Goal: Information Seeking & Learning: Learn about a topic

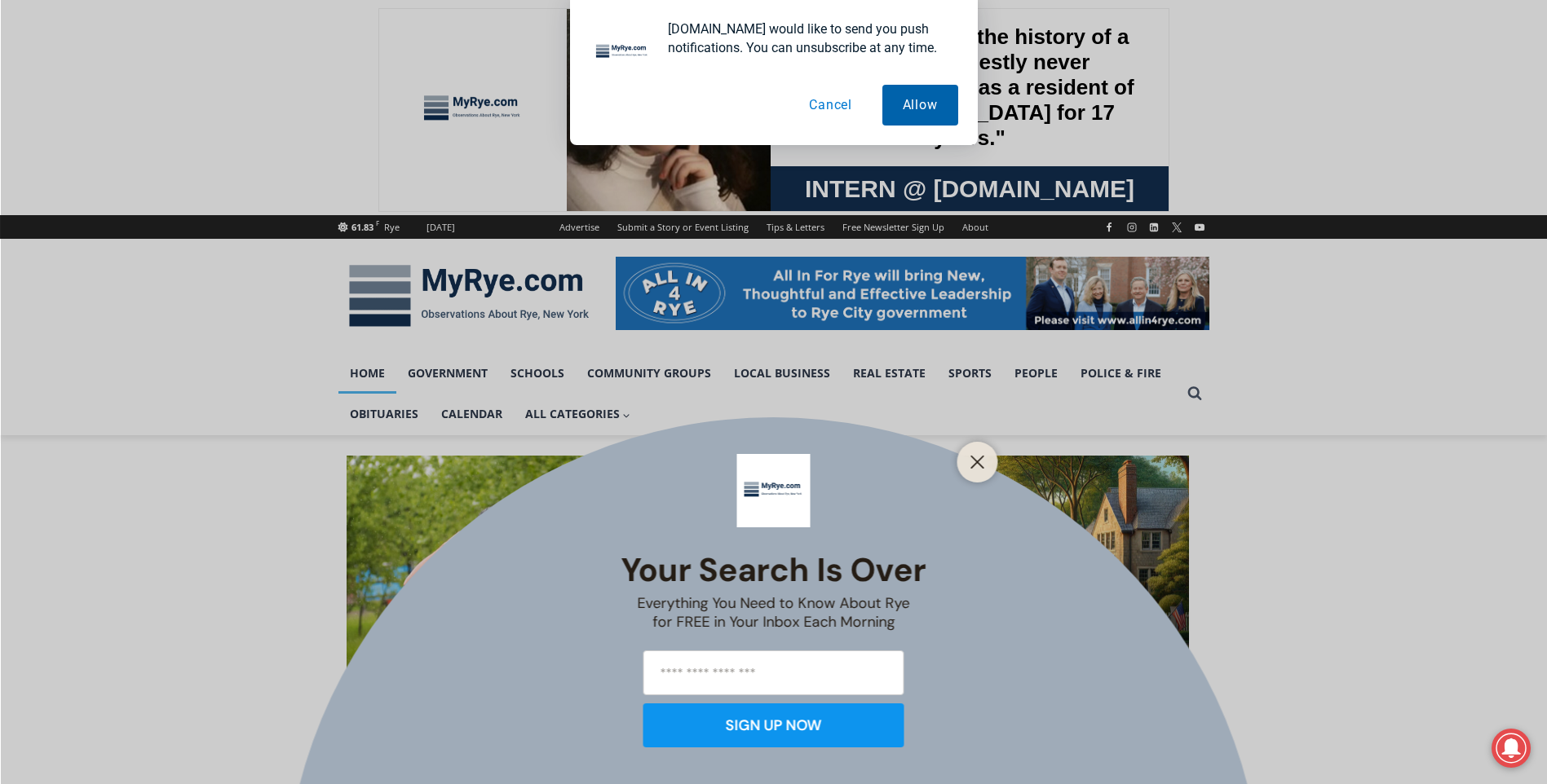
click at [919, 107] on button "Allow" at bounding box center [920, 105] width 75 height 41
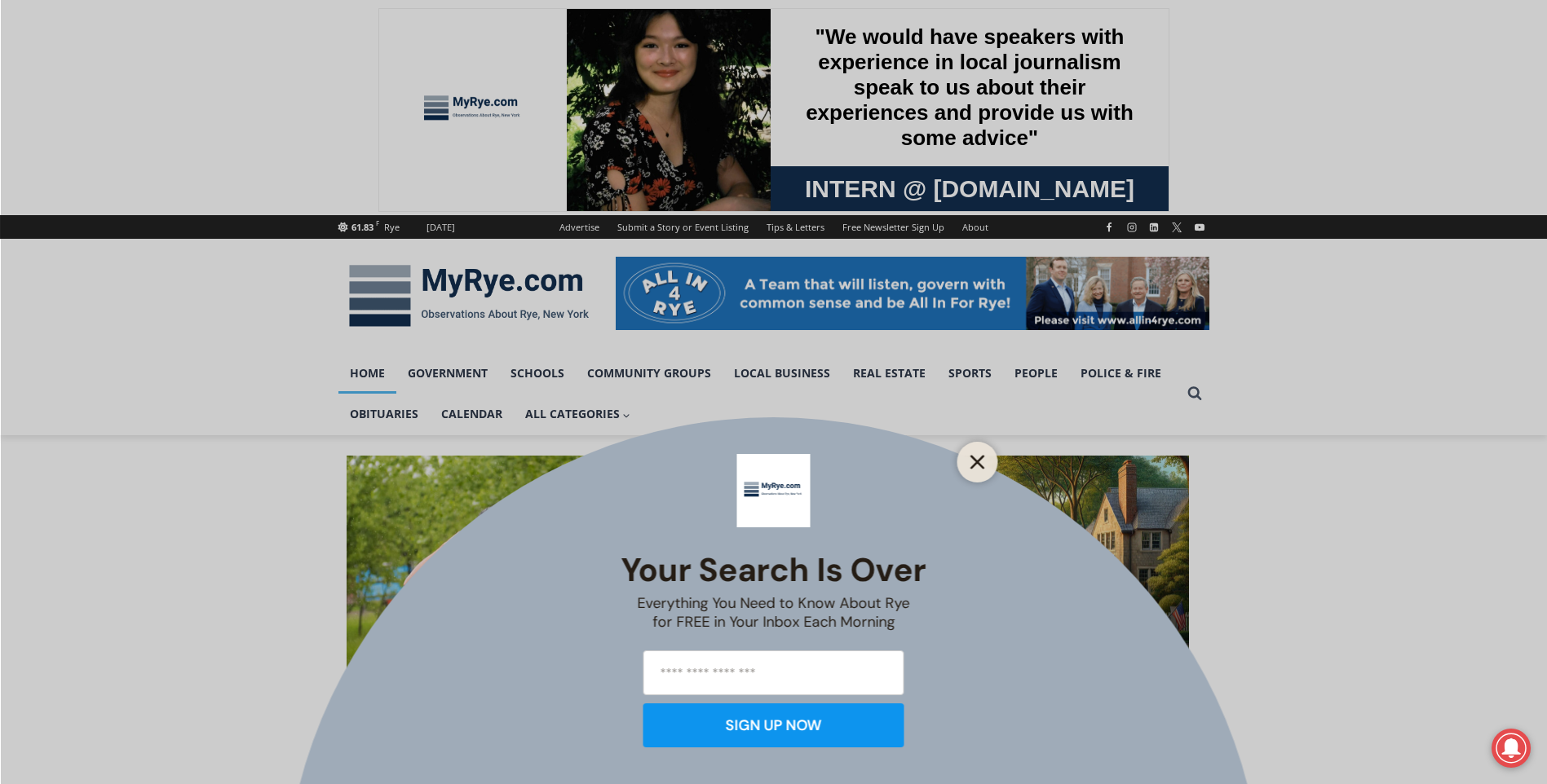
click at [968, 460] on button "Close" at bounding box center [978, 462] width 23 height 23
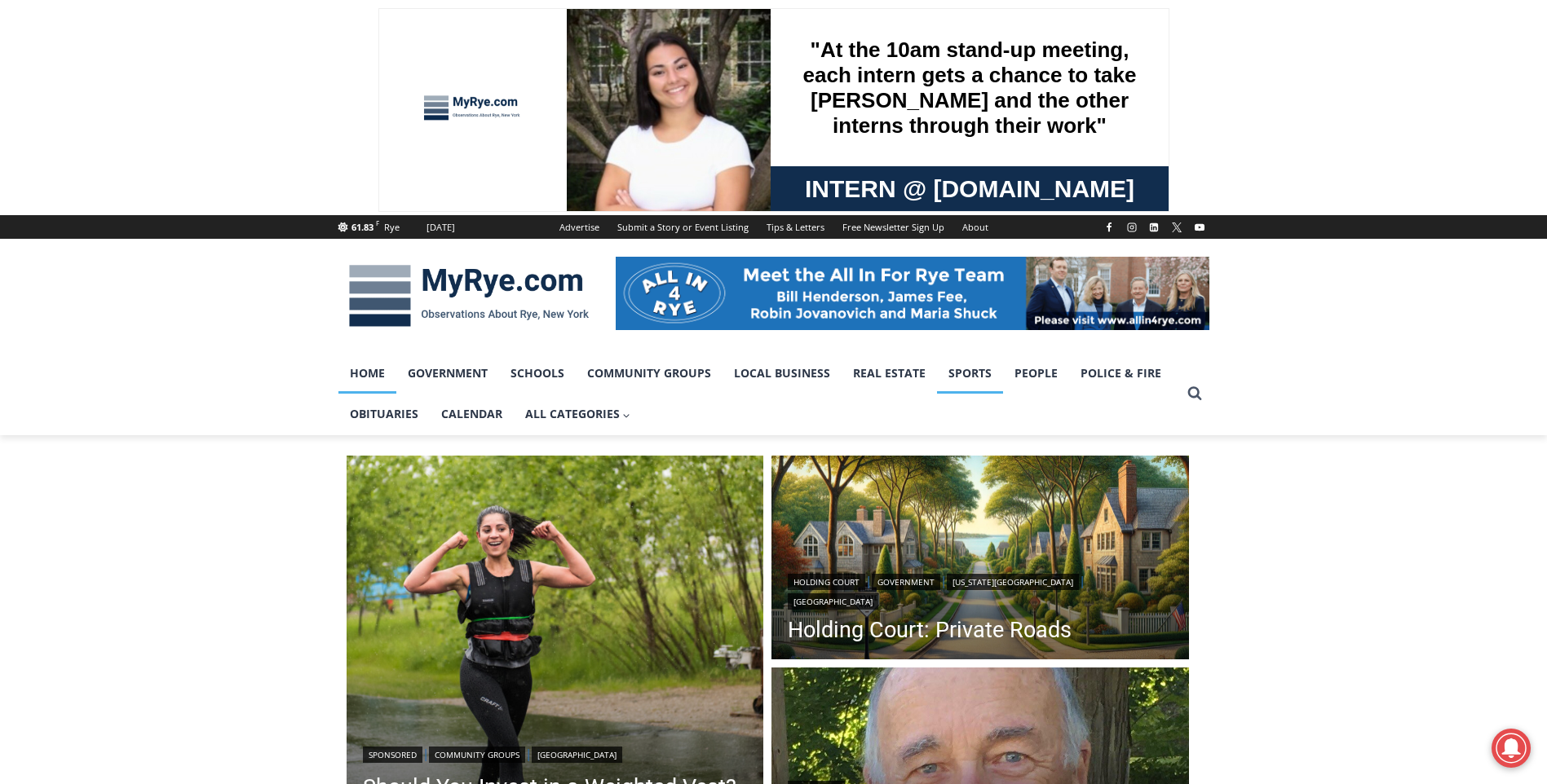
click at [964, 372] on link "Sports" at bounding box center [970, 373] width 66 height 41
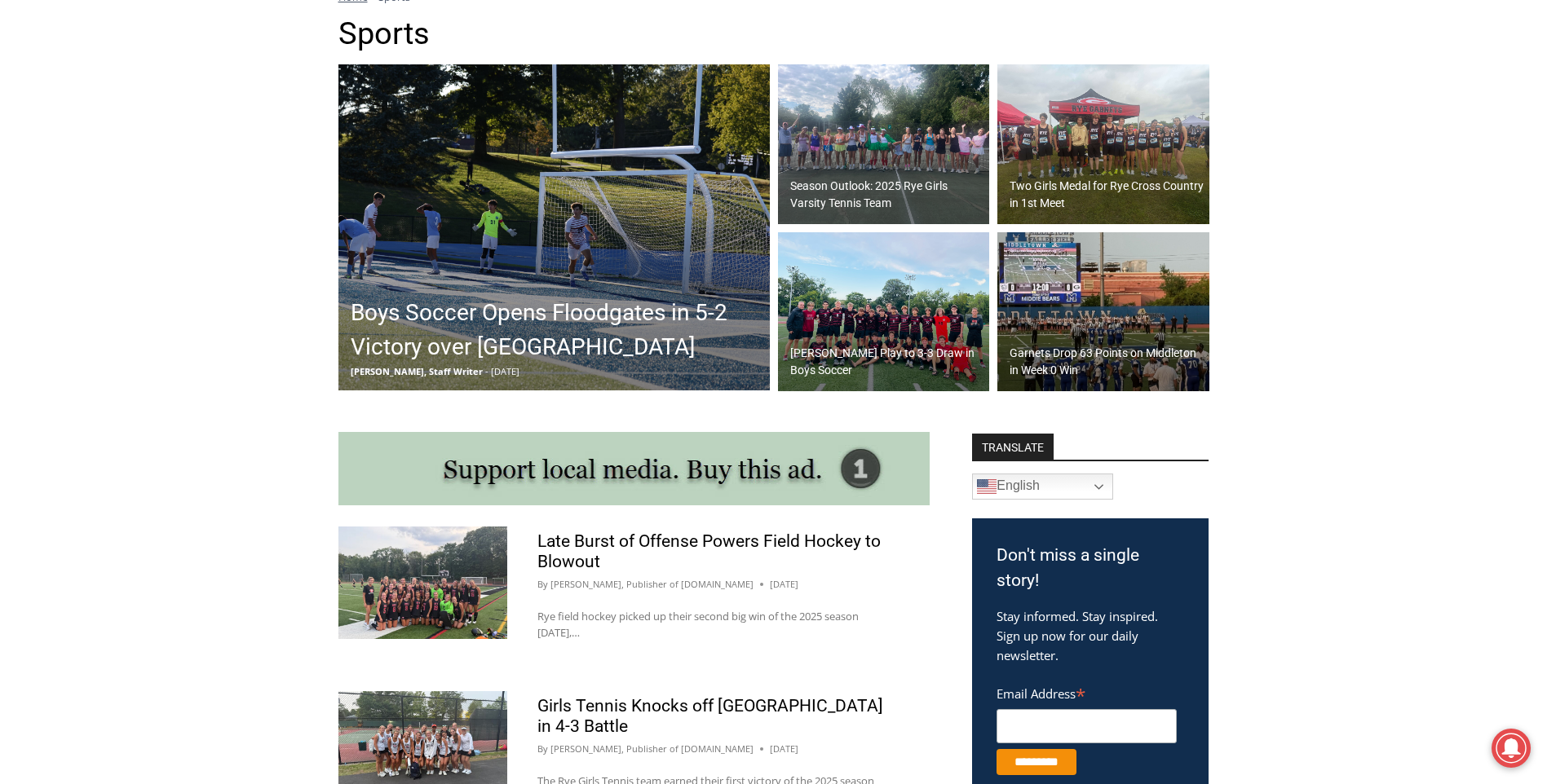
scroll to position [489, 0]
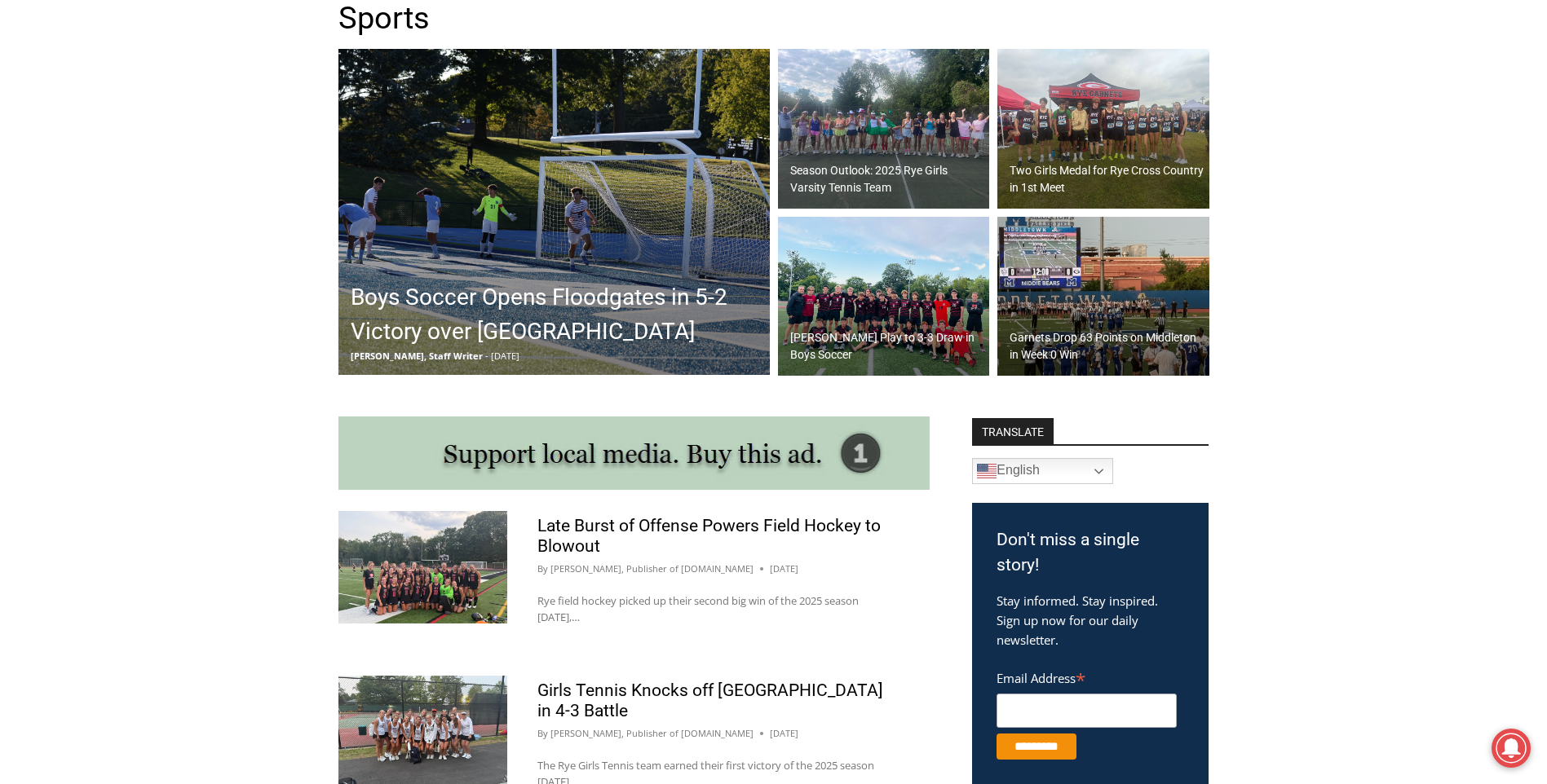
click at [1049, 334] on h2 "Garnets Drop 63 Points on Middleton in Week 0 Win" at bounding box center [1108, 347] width 196 height 34
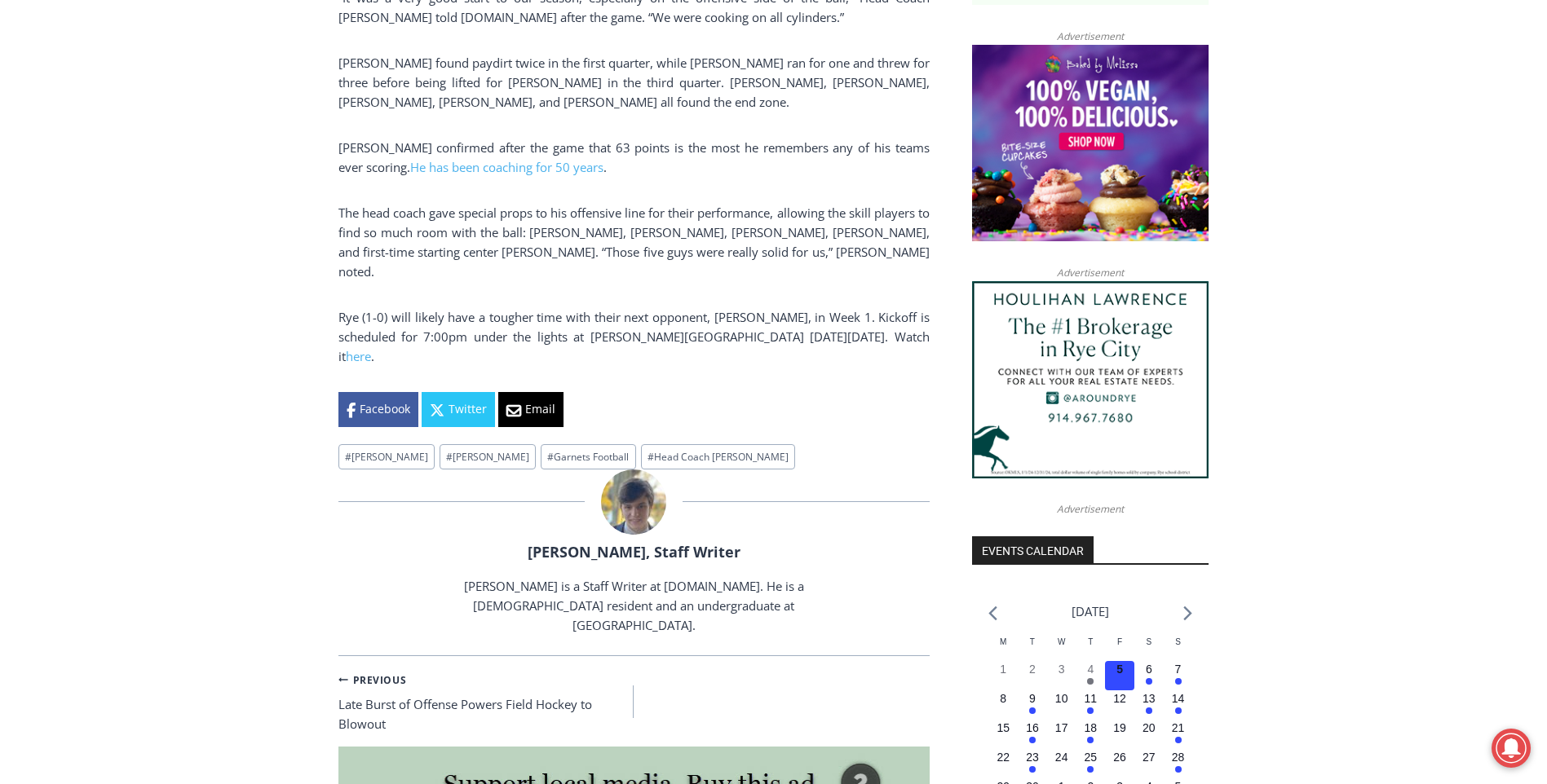
scroll to position [1304, 0]
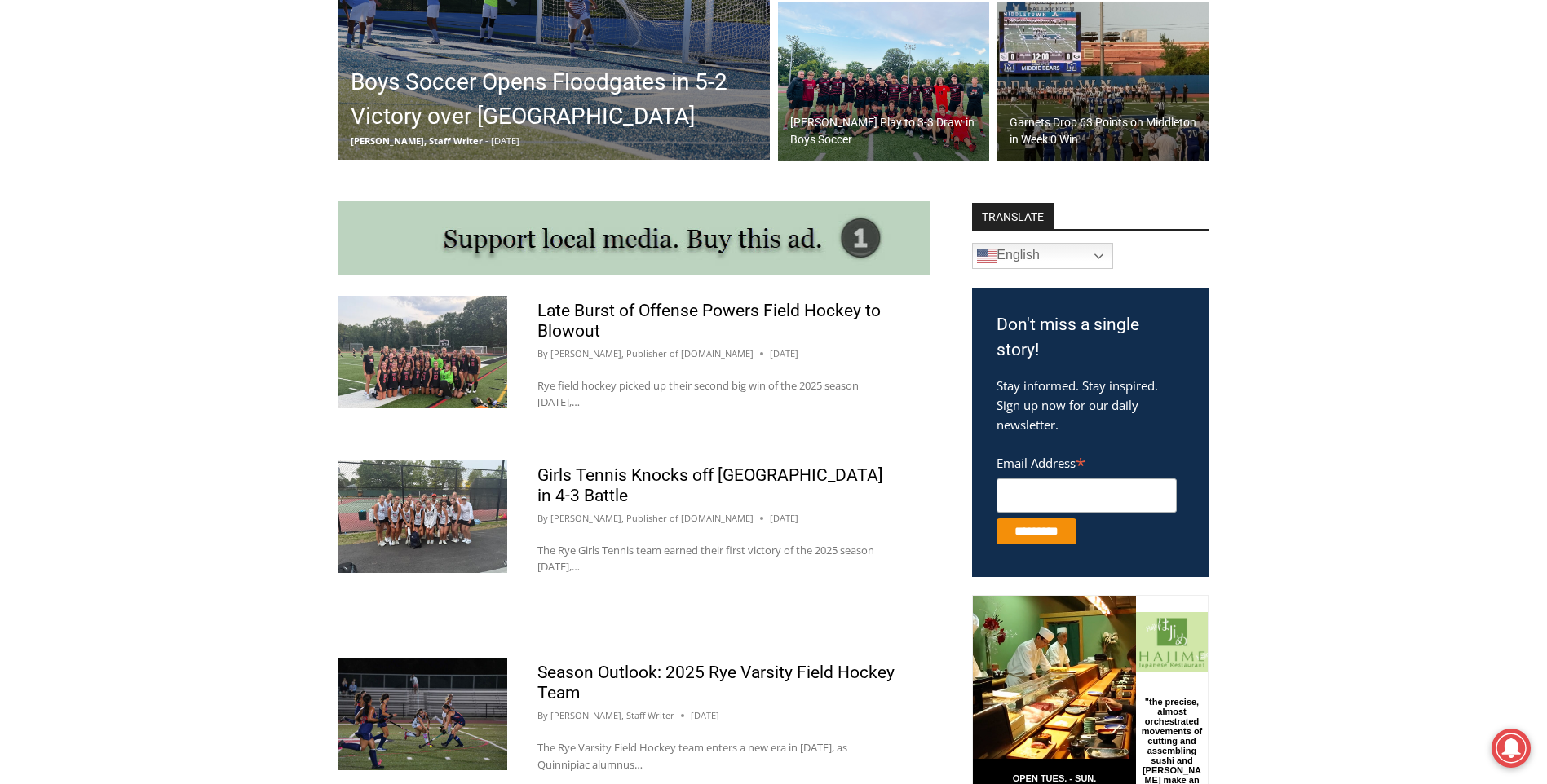
scroll to position [489, 0]
